Goal: Information Seeking & Learning: Learn about a topic

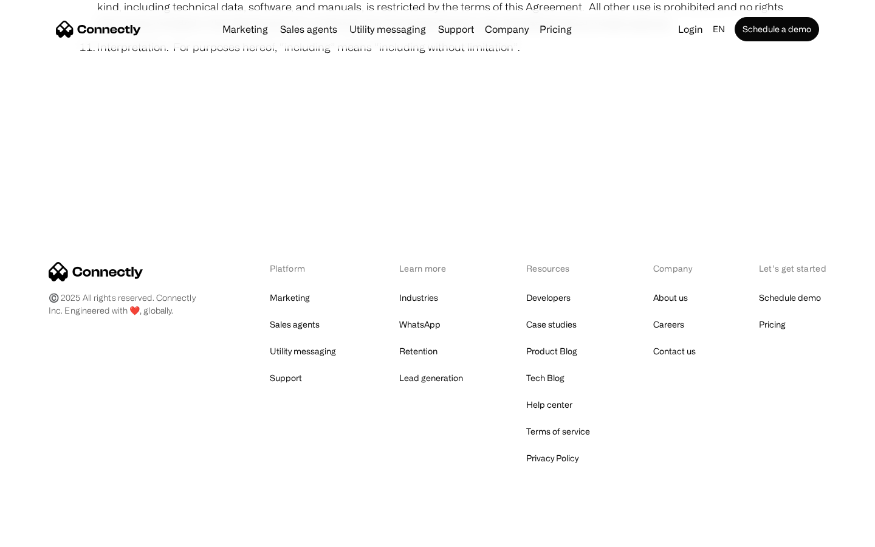
scroll to position [4465, 0]
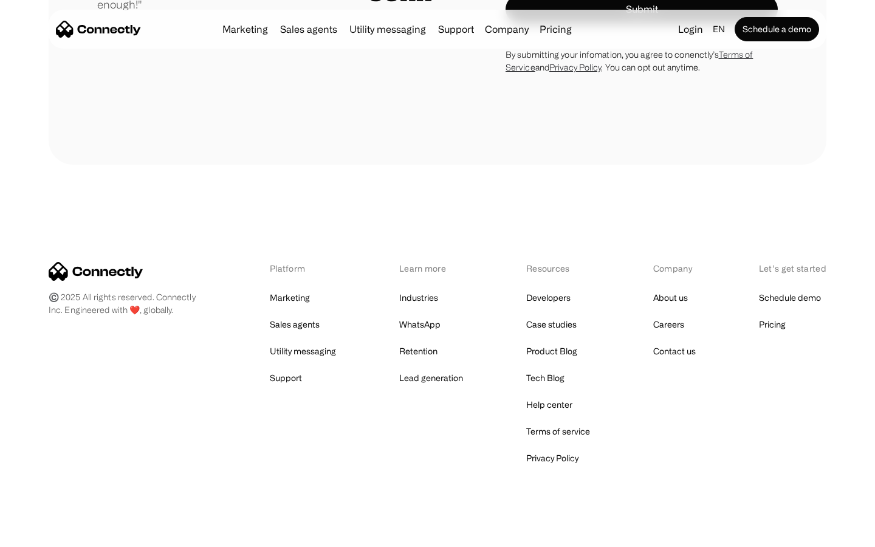
scroll to position [3442, 0]
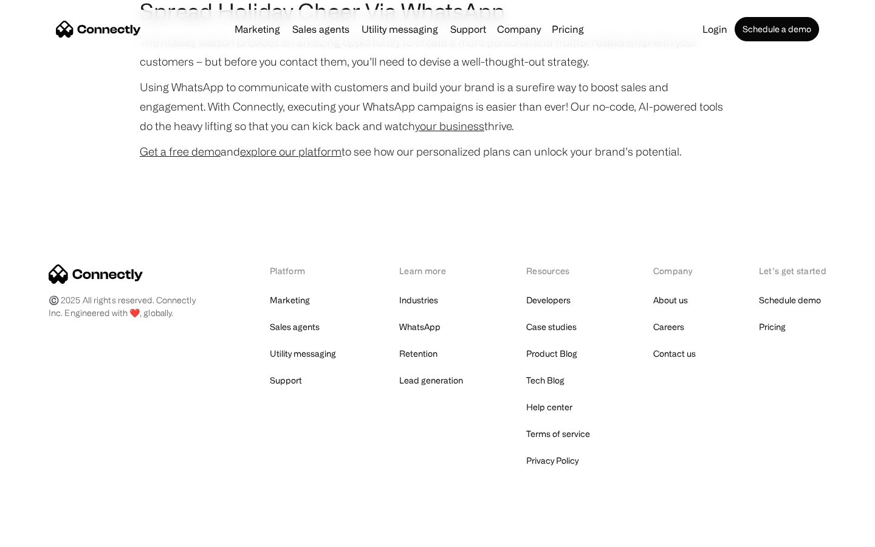
scroll to position [2497, 0]
